Goal: Transaction & Acquisition: Subscribe to service/newsletter

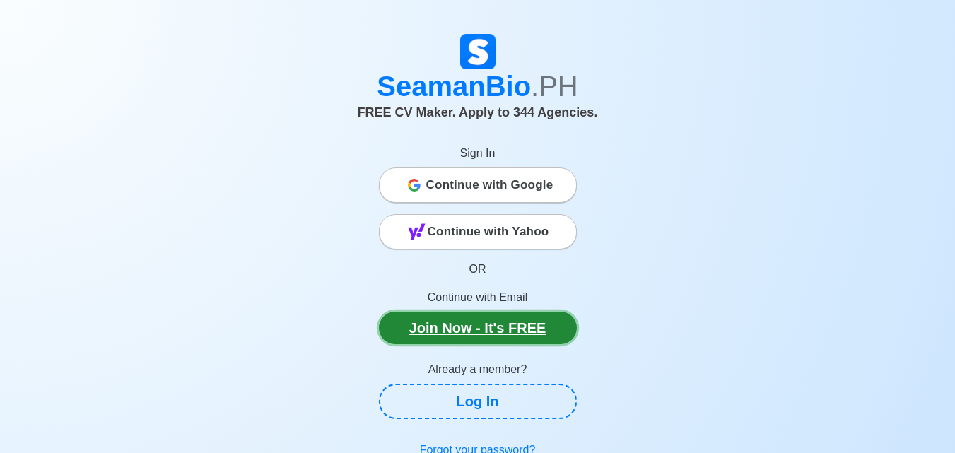
click at [474, 330] on link "Join Now - It's FREE" at bounding box center [478, 328] width 198 height 33
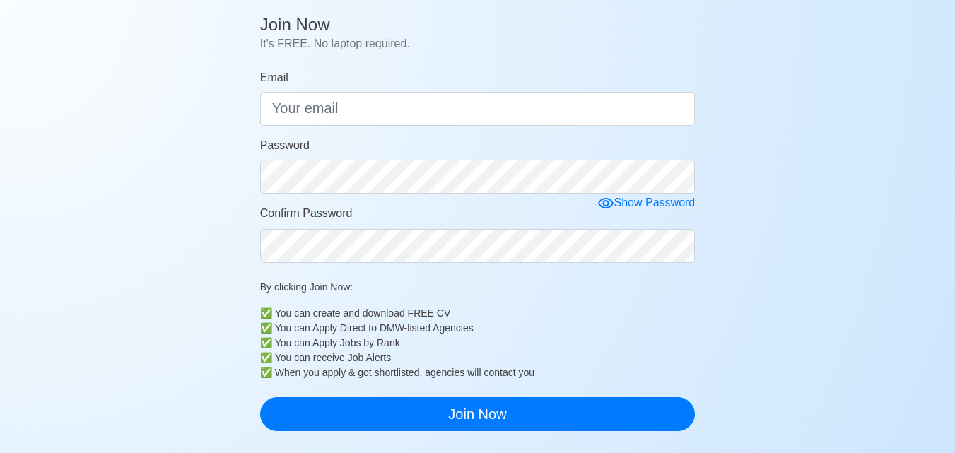
scroll to position [160, 0]
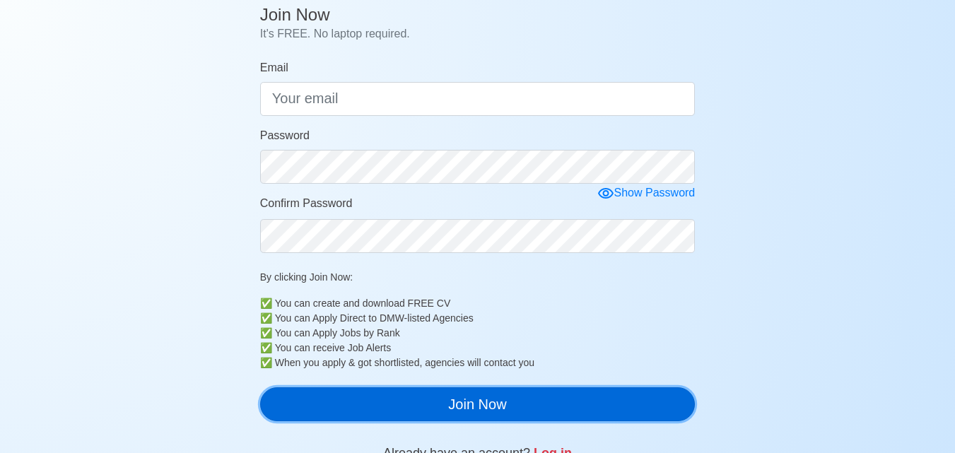
click at [491, 411] on button "Join Now" at bounding box center [477, 404] width 435 height 34
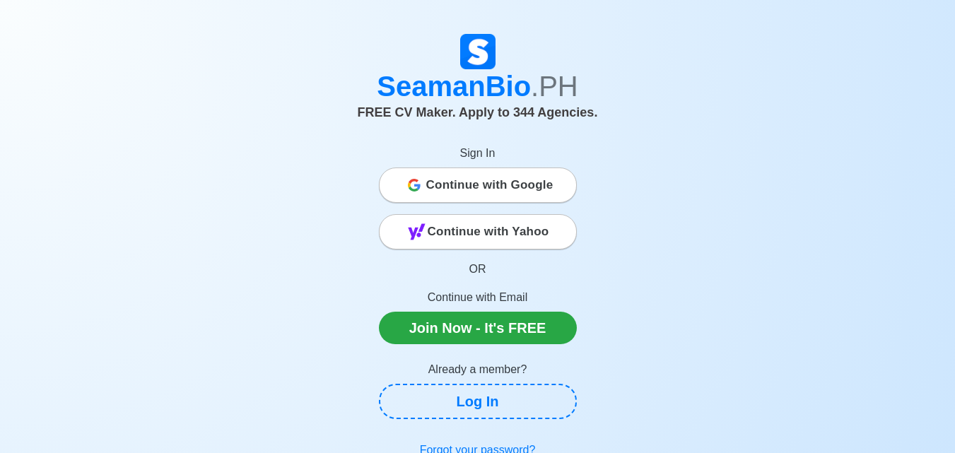
click at [399, 117] on span "FREE CV Maker. Apply to 344 Agencies." at bounding box center [478, 112] width 240 height 14
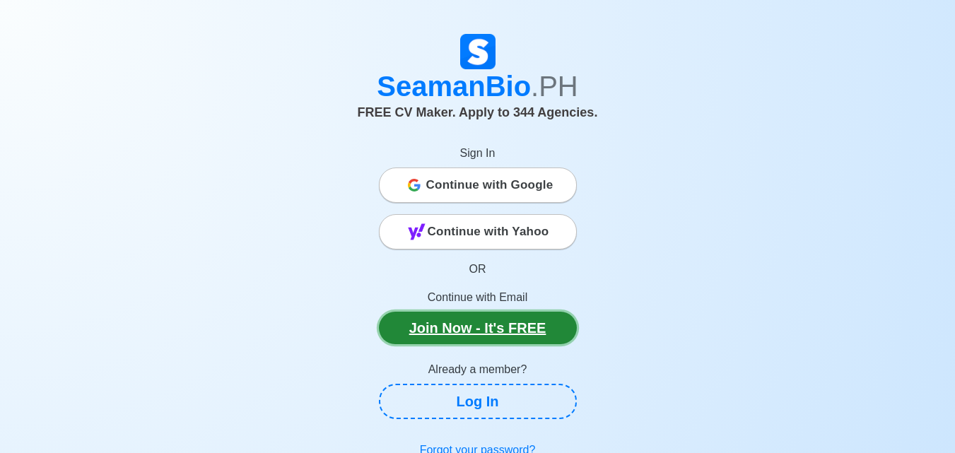
click at [508, 337] on link "Join Now - It's FREE" at bounding box center [478, 328] width 198 height 33
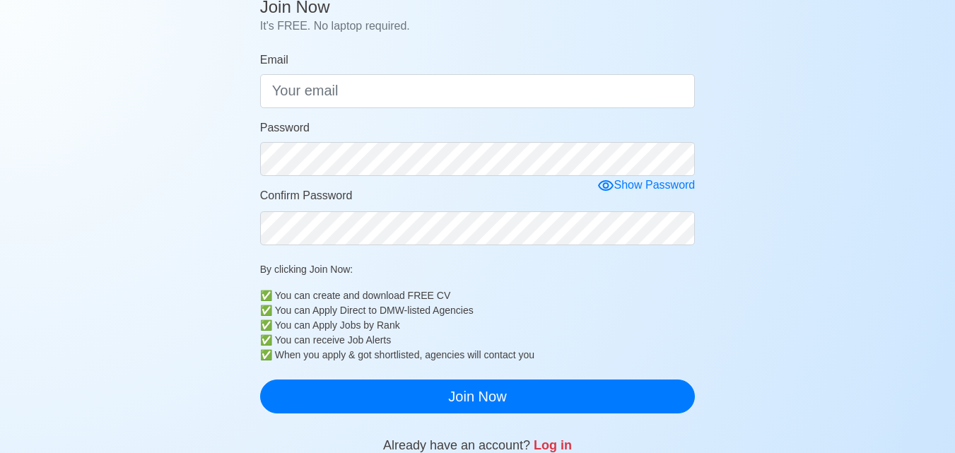
scroll to position [170, 0]
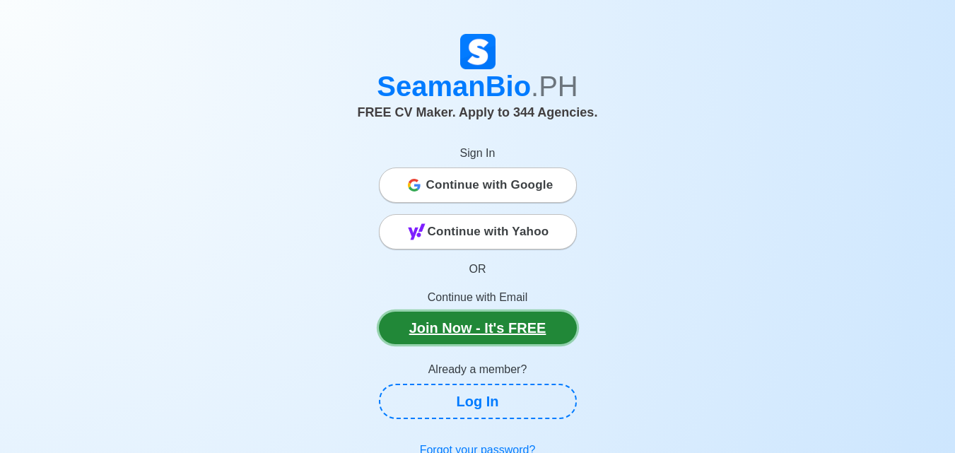
click at [505, 336] on link "Join Now - It's FREE" at bounding box center [478, 328] width 198 height 33
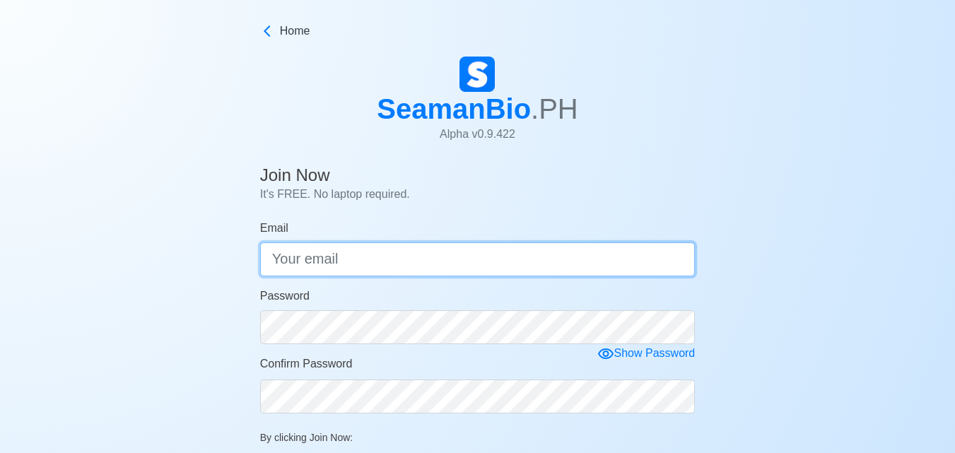
click at [363, 263] on input "Email" at bounding box center [477, 259] width 435 height 34
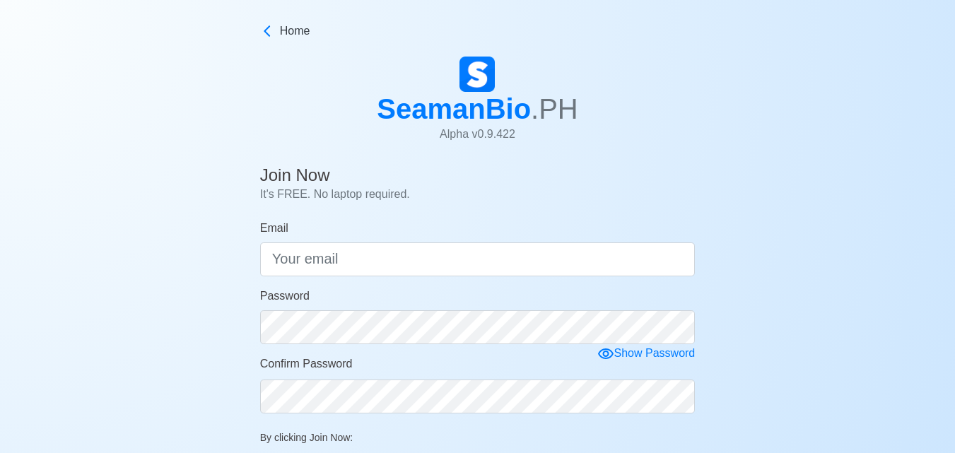
drag, startPoint x: 629, startPoint y: 292, endPoint x: 539, endPoint y: 190, distance: 136.2
click at [539, 190] on p "It's FREE. No laptop required." at bounding box center [477, 194] width 435 height 17
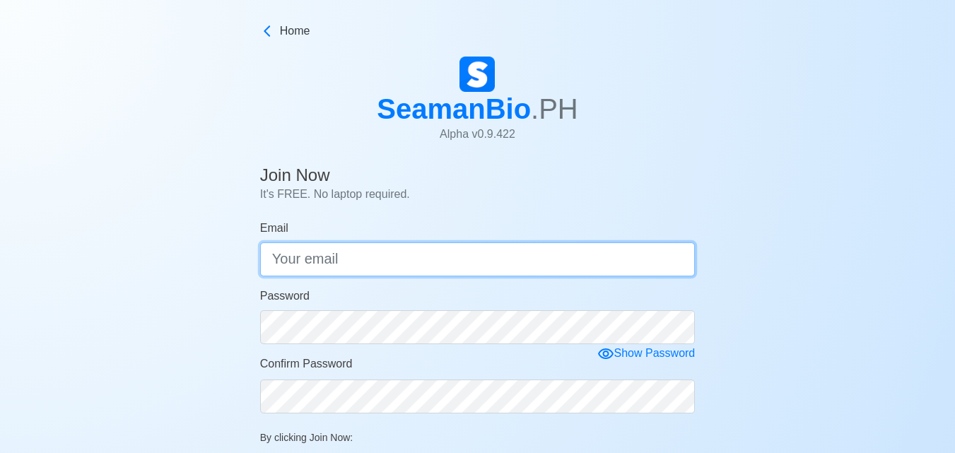
click at [365, 262] on input "Email" at bounding box center [477, 259] width 435 height 34
type input "t"
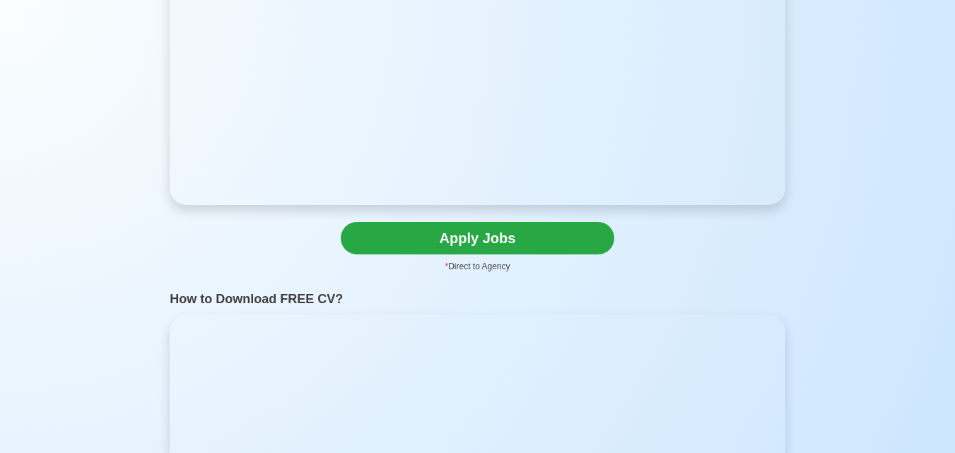
scroll to position [3365, 0]
